Goal: Check status: Check status

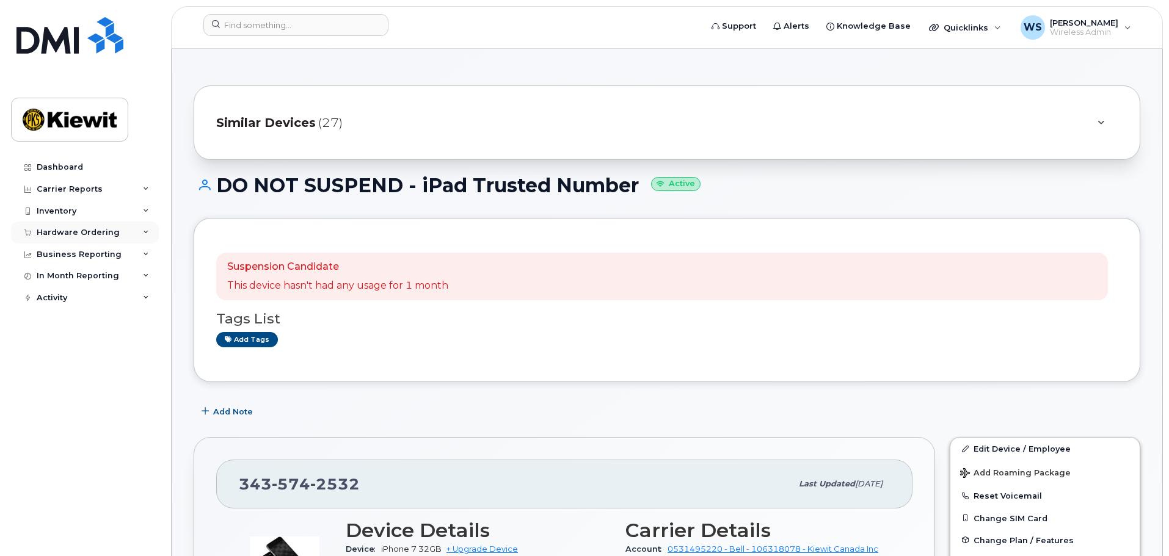
click at [75, 232] on div "Hardware Ordering" at bounding box center [78, 233] width 83 height 10
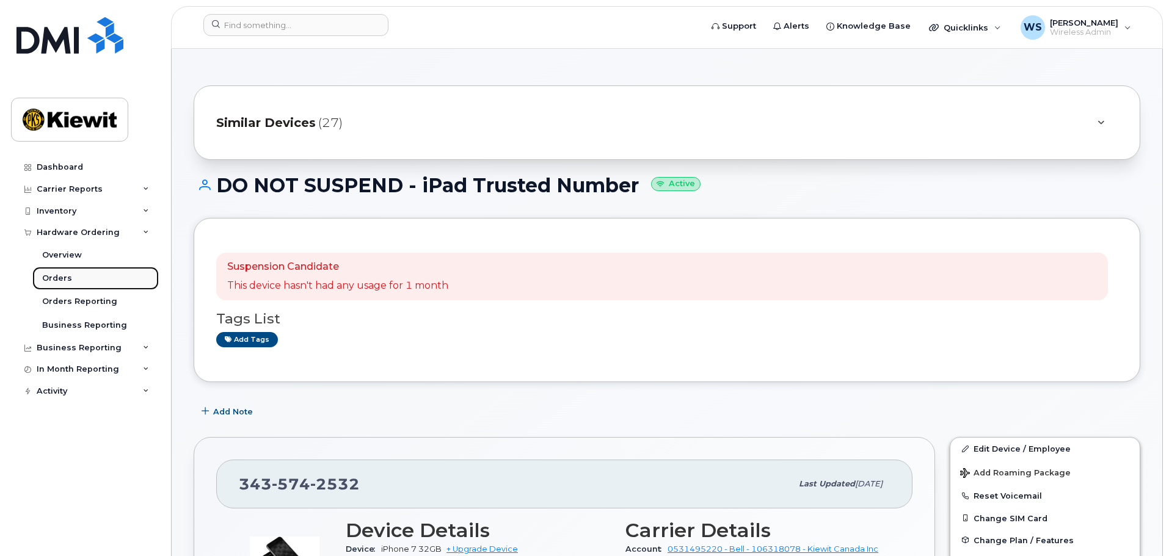
click at [56, 282] on div "Orders" at bounding box center [57, 278] width 30 height 11
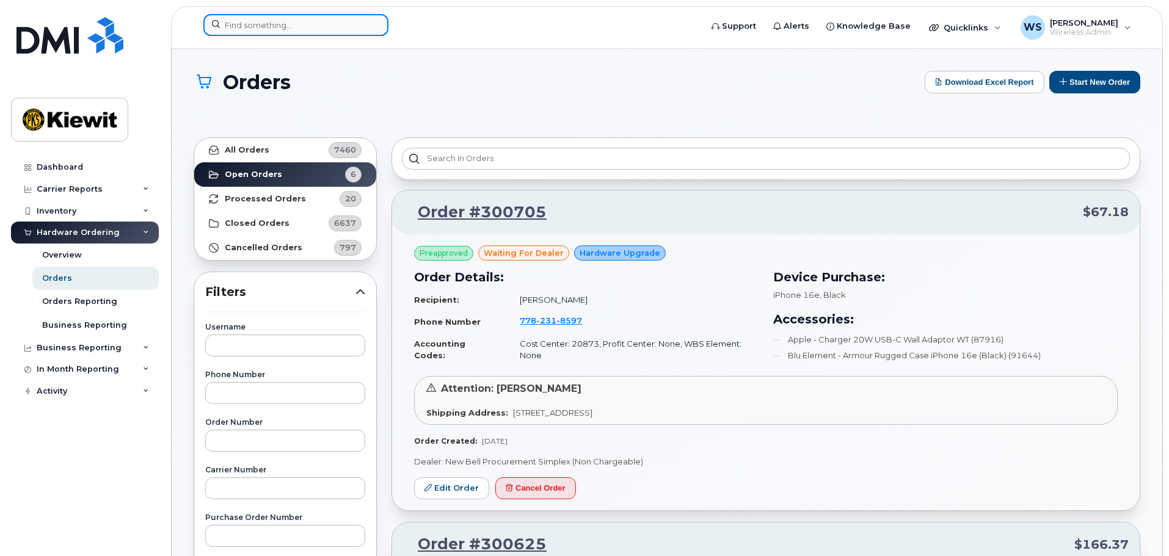
click at [274, 21] on input at bounding box center [295, 25] width 185 height 22
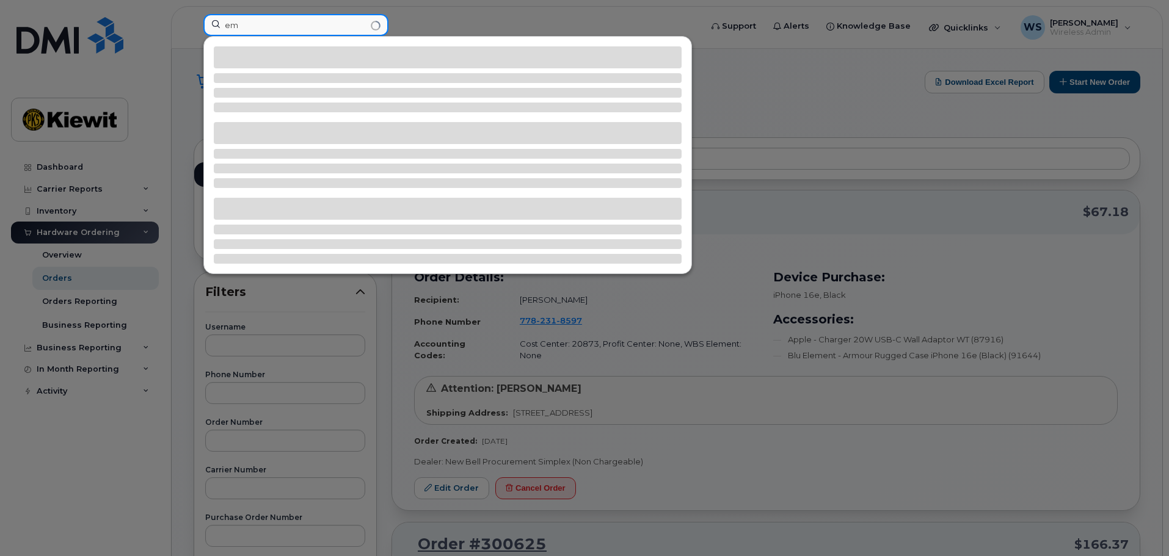
type input "e"
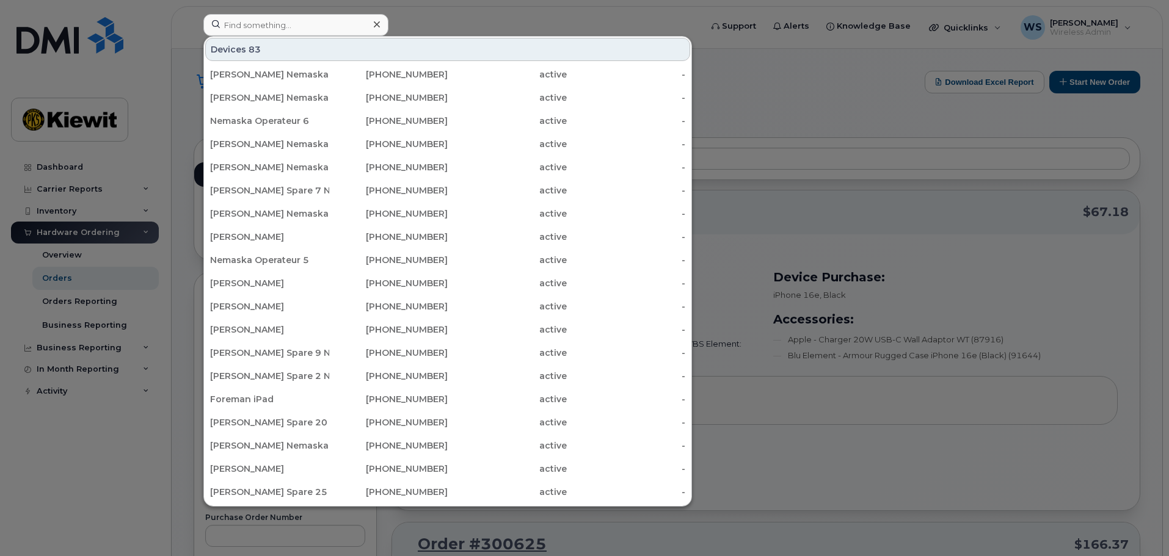
click at [785, 70] on div at bounding box center [584, 278] width 1169 height 556
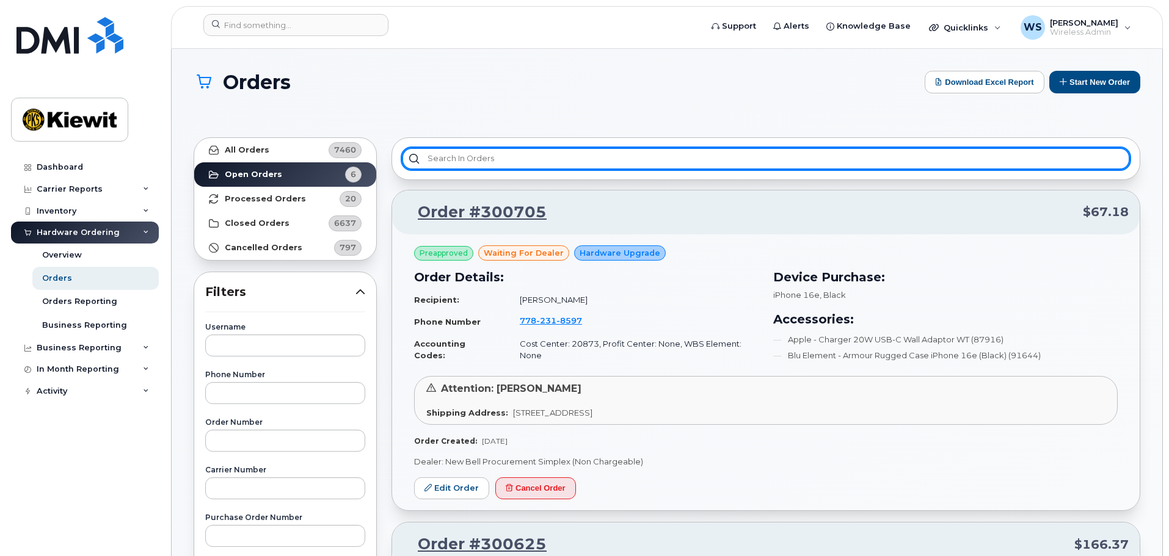
click at [649, 158] on input "text" at bounding box center [766, 159] width 728 height 22
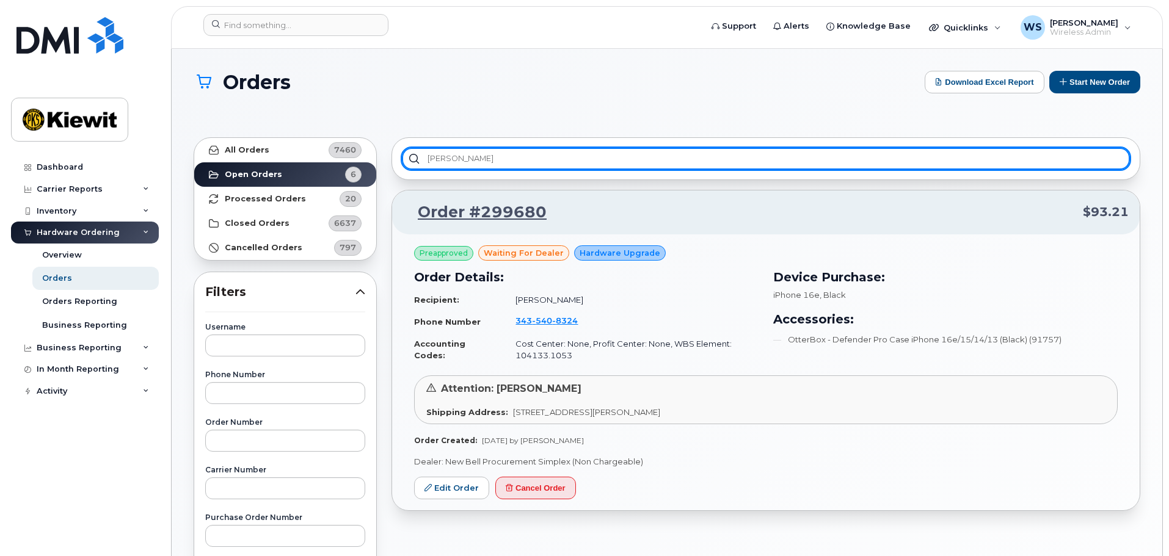
type input "emad"
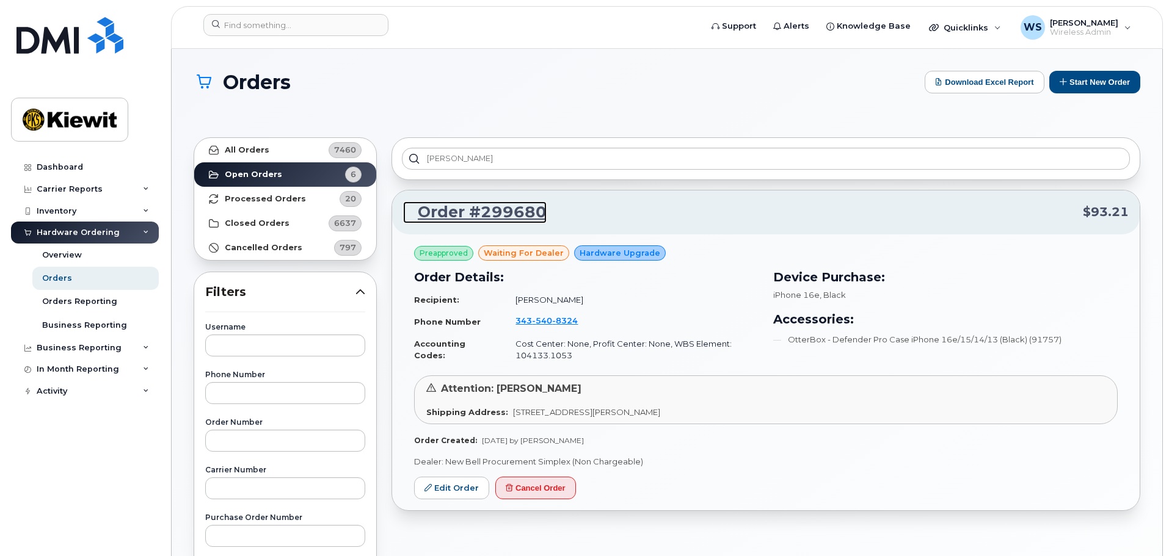
click at [504, 211] on link "Order #299680" at bounding box center [475, 213] width 144 height 22
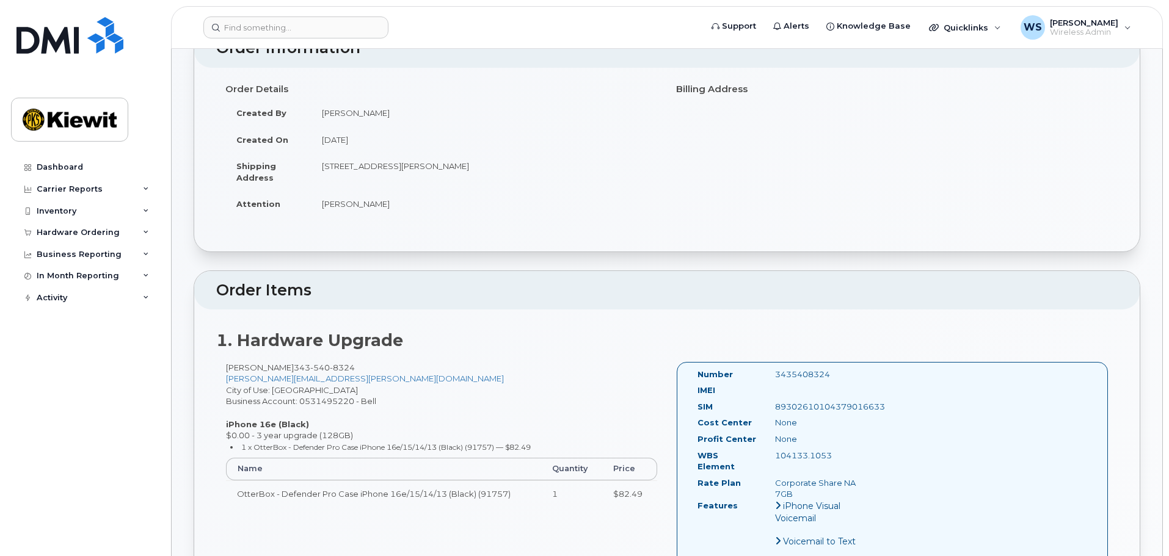
scroll to position [61, 0]
